Goal: Task Accomplishment & Management: Manage account settings

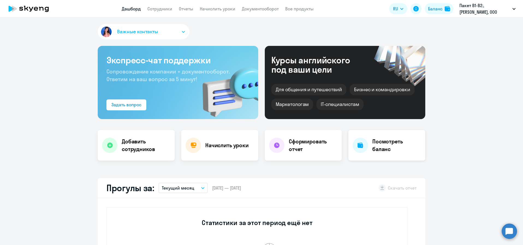
select select "30"
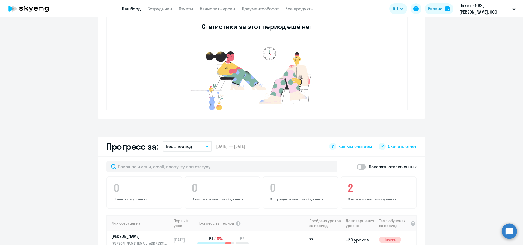
scroll to position [262, 0]
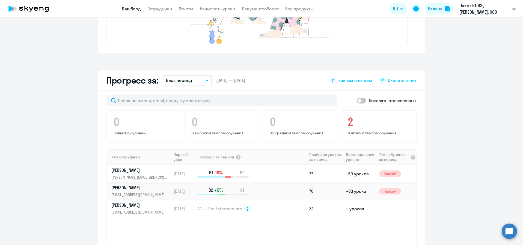
click at [295, 173] on div "B1 -16% B2" at bounding box center [253, 174] width 110 height 8
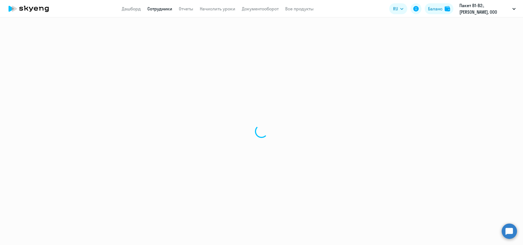
select select "english"
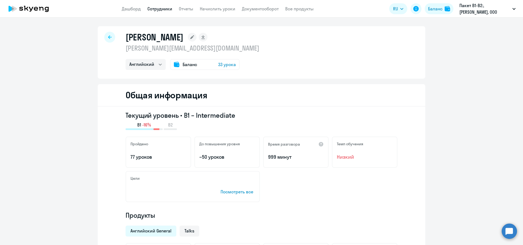
click at [109, 39] on icon at bounding box center [110, 37] width 4 height 4
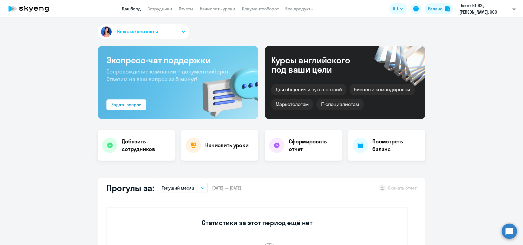
select select "30"
click at [397, 150] on h4 "Посмотреть баланс" at bounding box center [397, 145] width 49 height 15
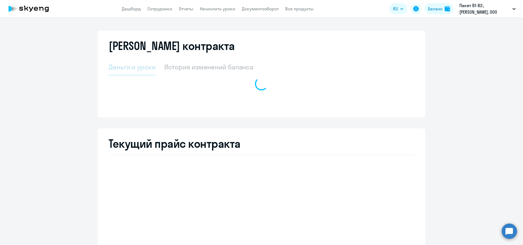
select select "english_adult_not_native_speaker"
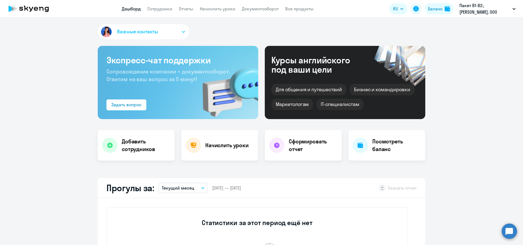
select select "30"
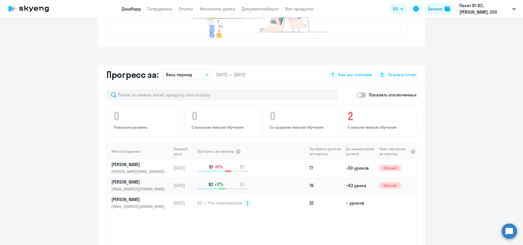
scroll to position [262, 0]
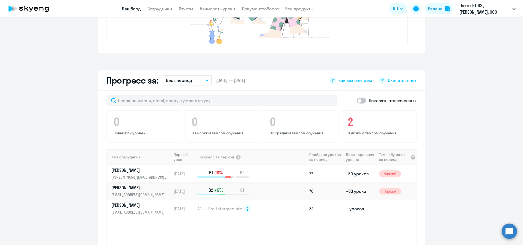
click at [137, 174] on p "[PERSON_NAME][EMAIL_ADDRESS][DOMAIN_NAME]" at bounding box center [139, 177] width 56 height 6
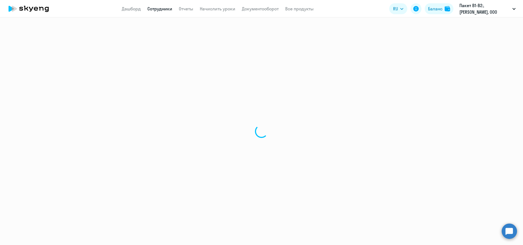
select select "english"
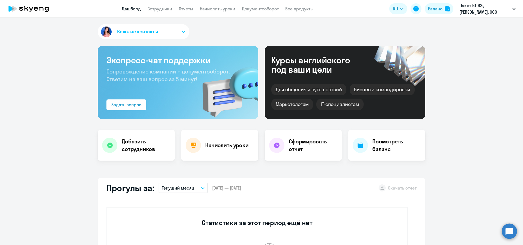
select select "30"
click at [167, 10] on link "Сотрудники" at bounding box center [160, 8] width 25 height 5
select select "30"
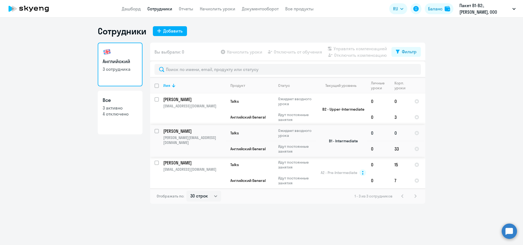
click at [157, 130] on input "select row 840219" at bounding box center [160, 134] width 11 height 11
checkbox input "true"
click at [107, 114] on p "4 отключено" at bounding box center [120, 114] width 35 height 6
select select "30"
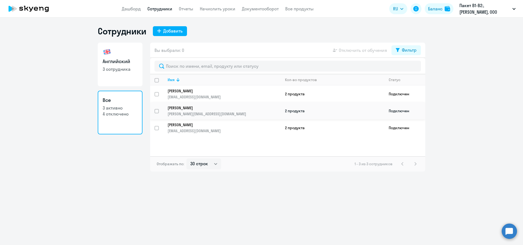
click at [158, 111] on input "select row 840219" at bounding box center [160, 114] width 11 height 11
checkbox input "true"
click at [394, 111] on td "Подключен" at bounding box center [405, 110] width 41 height 17
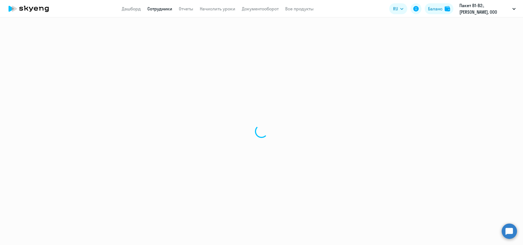
select select "english"
select select "30"
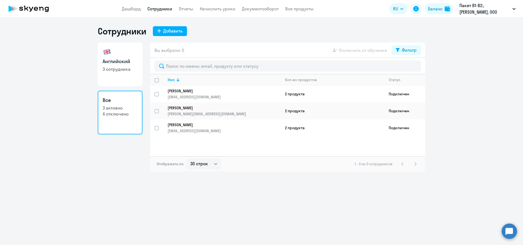
select select "30"
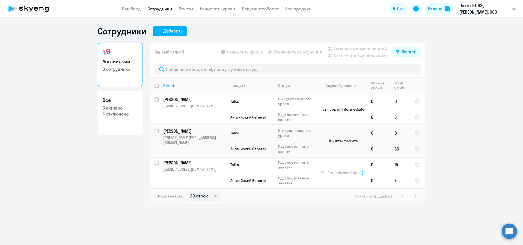
click at [155, 131] on input "select row 840219" at bounding box center [160, 134] width 11 height 11
checkbox input "true"
click at [295, 53] on span "Отключить от обучения" at bounding box center [298, 52] width 48 height 7
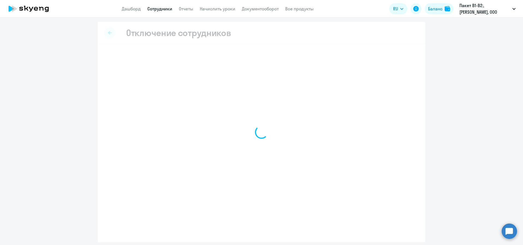
select select "all"
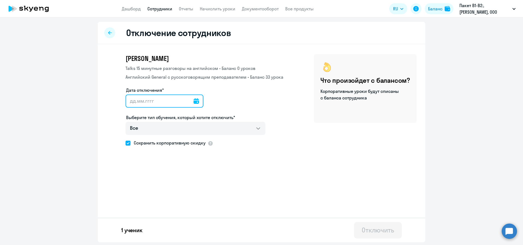
click at [170, 100] on input "Дата отключения*" at bounding box center [165, 101] width 78 height 13
click at [198, 103] on icon at bounding box center [196, 100] width 5 height 5
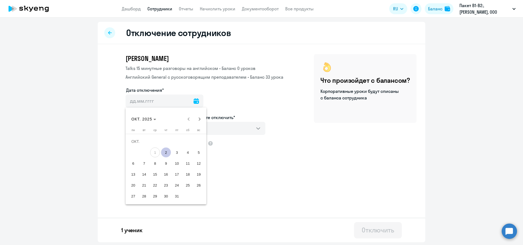
click at [156, 152] on span "1" at bounding box center [155, 153] width 10 height 10
click at [167, 152] on span "2" at bounding box center [166, 153] width 10 height 10
type input "02.10.2025"
type input "2.10.2025"
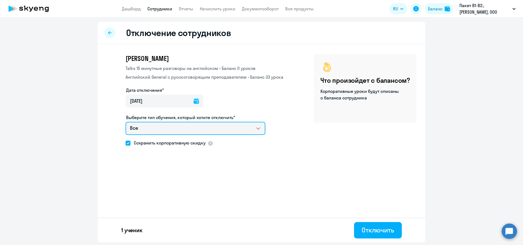
drag, startPoint x: 258, startPoint y: 129, endPoint x: 298, endPoint y: 142, distance: 41.7
click at [298, 142] on div "Елена Маслова Talks 15 минутные разговоры на английском • Баланс 0 уроков Англи…" at bounding box center [262, 114] width 328 height 141
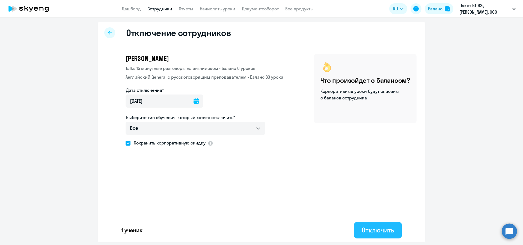
click at [388, 229] on div "Отключить" at bounding box center [378, 230] width 33 height 9
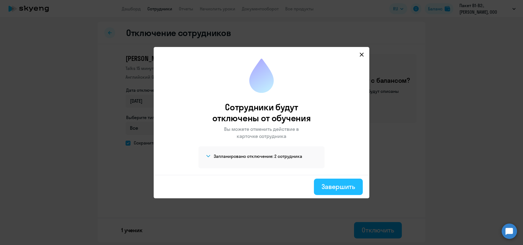
click at [327, 186] on div "Завершить" at bounding box center [339, 186] width 34 height 9
select select "30"
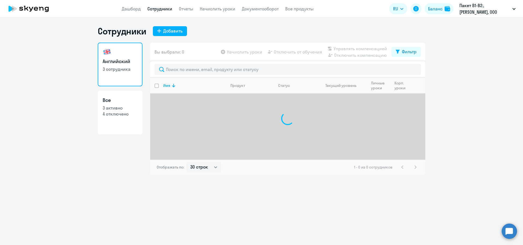
select select "30"
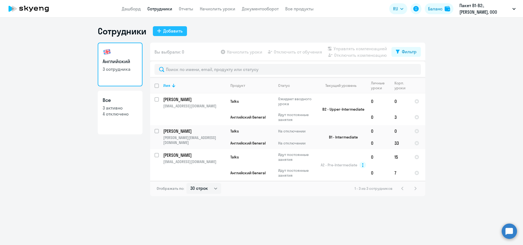
click at [158, 31] on icon at bounding box center [159, 31] width 4 height 4
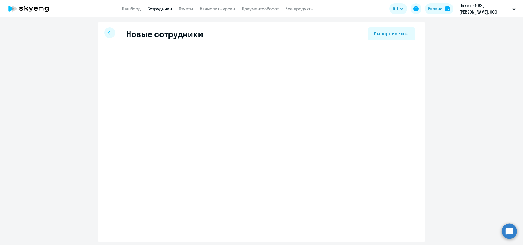
select select "english_adult_not_native_speaker"
select select "3"
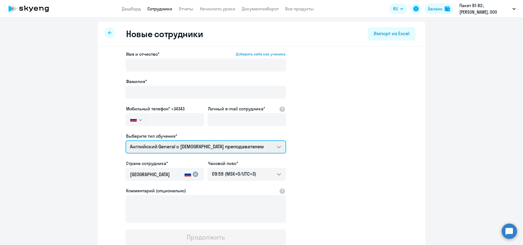
click at [278, 145] on select "Английский General с русскоговорящим преподавателем Talks 15 минутные разговоры…" at bounding box center [206, 146] width 161 height 13
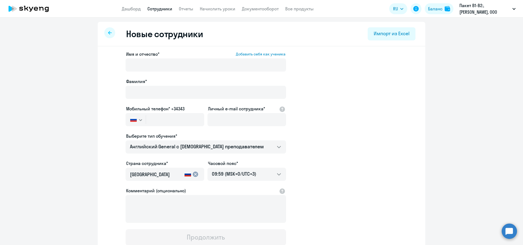
click at [110, 33] on div at bounding box center [109, 32] width 11 height 11
select select "30"
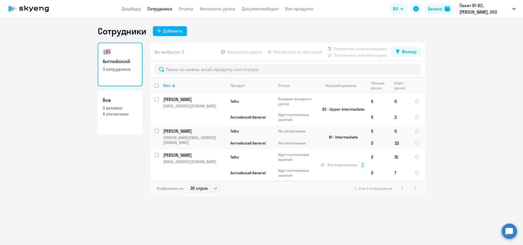
click at [30, 8] on icon at bounding box center [31, 9] width 4 height 5
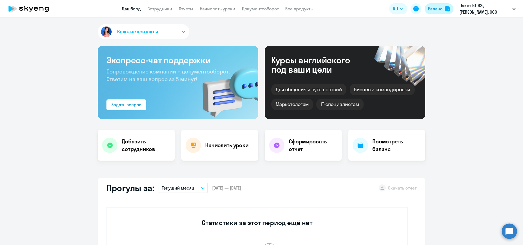
select select "30"
